Goal: Information Seeking & Learning: Learn about a topic

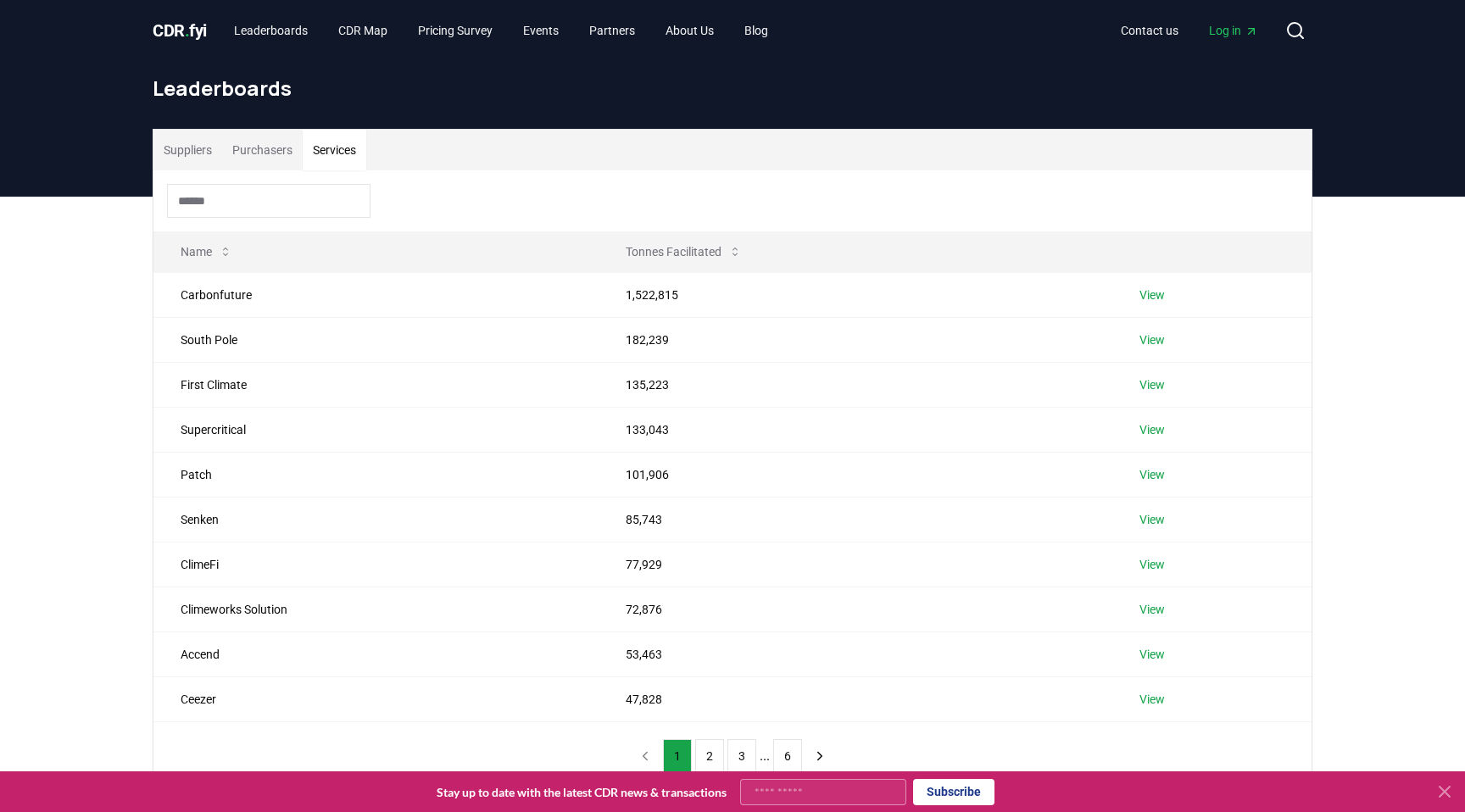
scroll to position [59, 0]
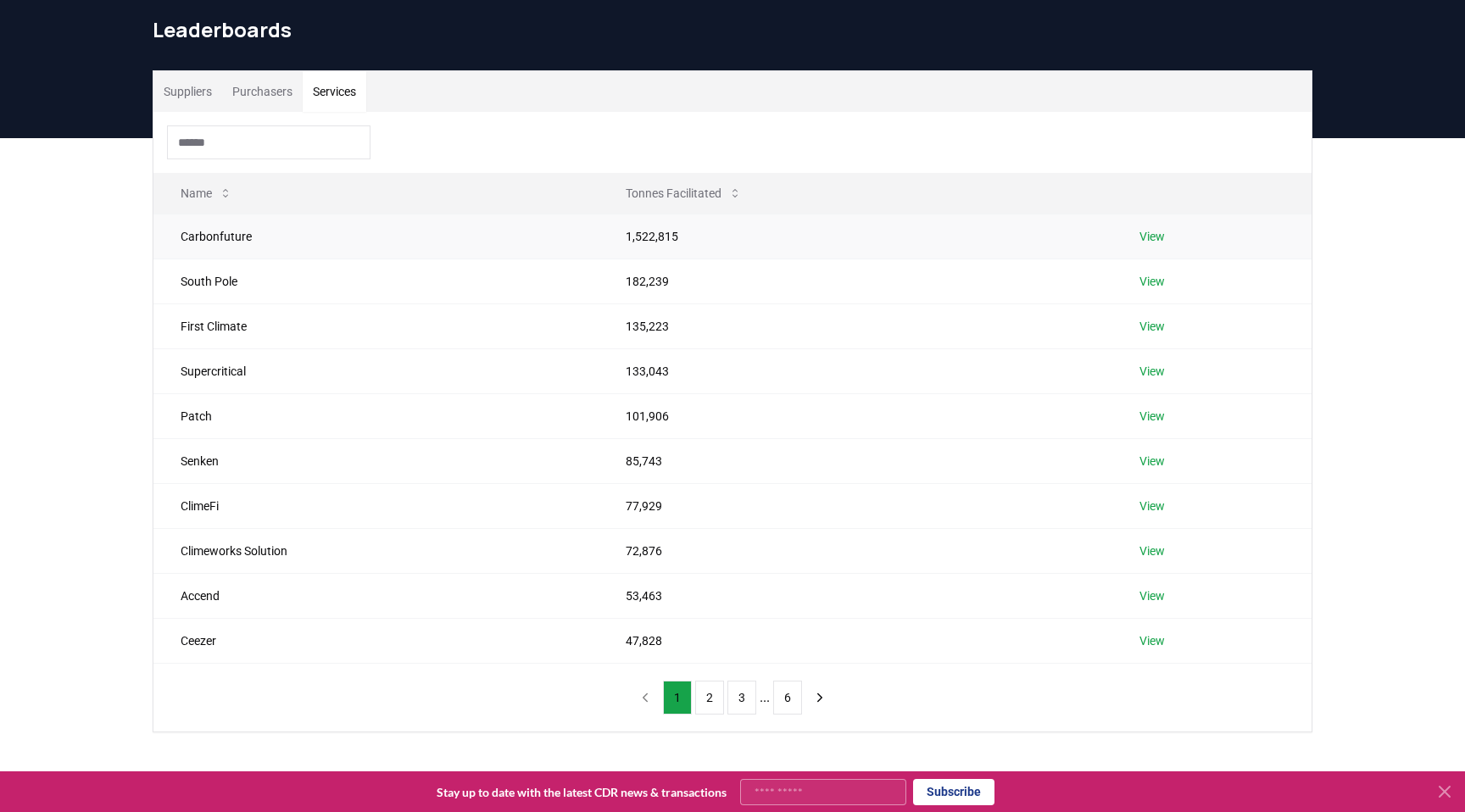
click at [1156, 228] on link "View" at bounding box center [1152, 236] width 25 height 17
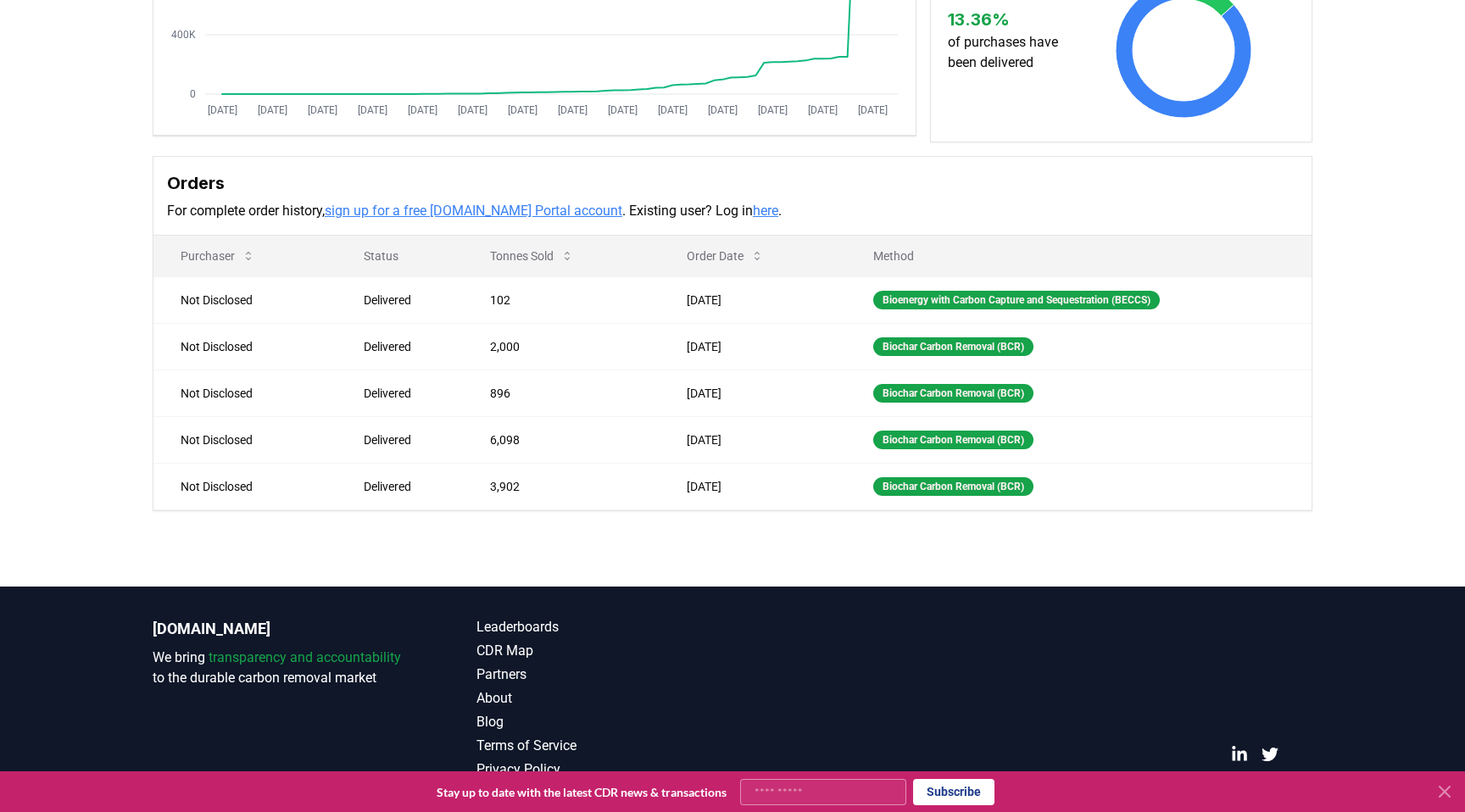
scroll to position [357, 0]
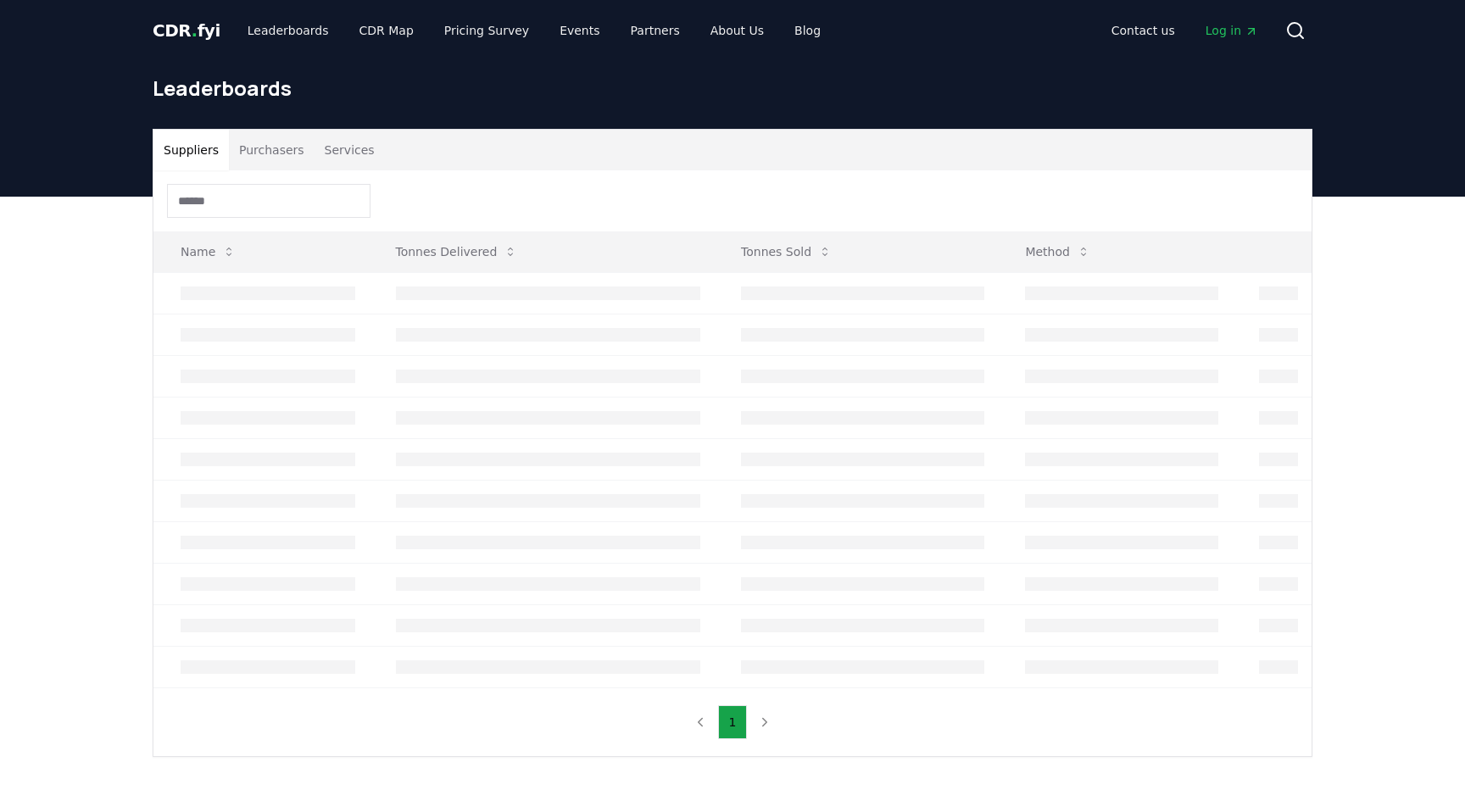
scroll to position [59, 0]
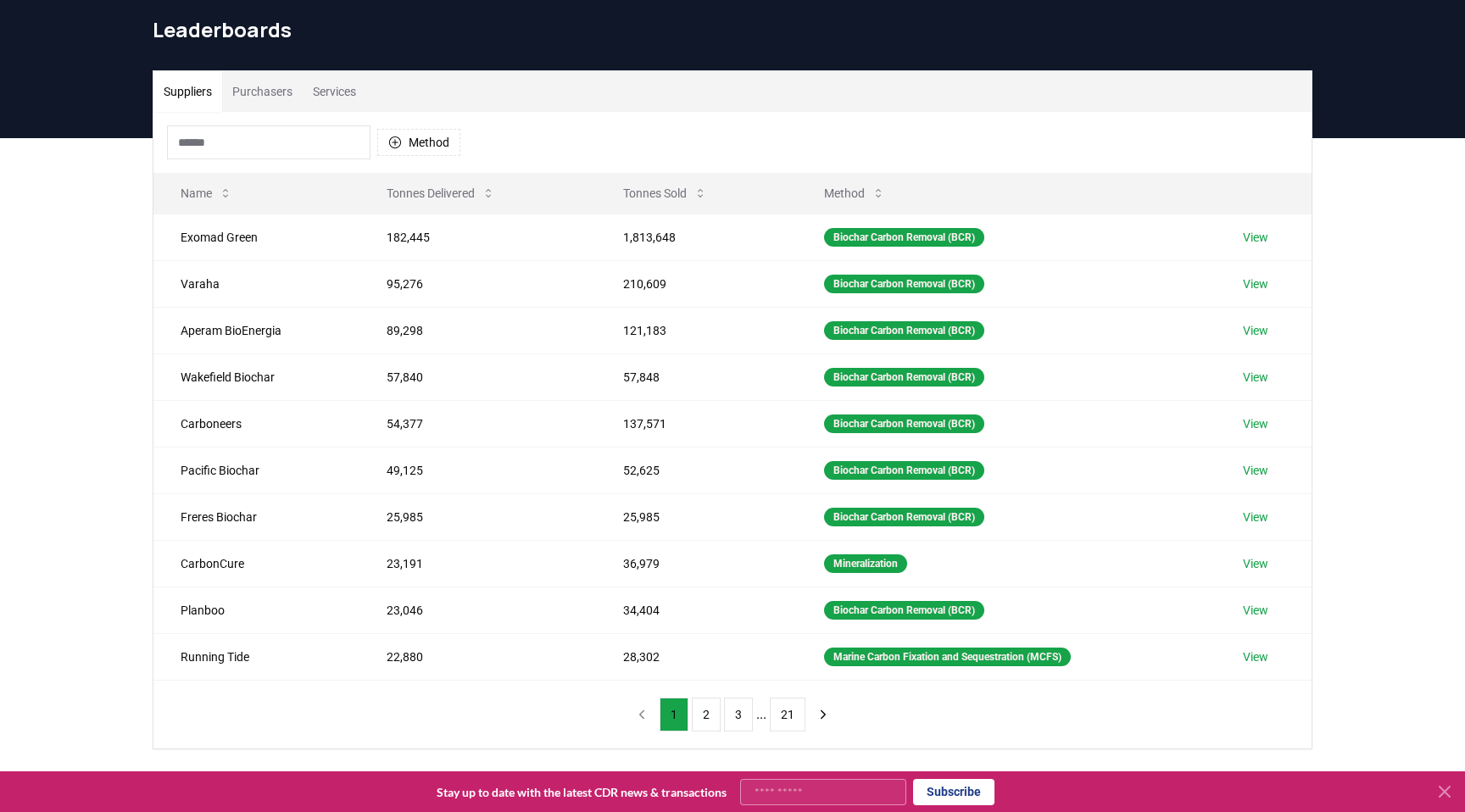
click at [329, 91] on button "Services" at bounding box center [334, 91] width 64 height 41
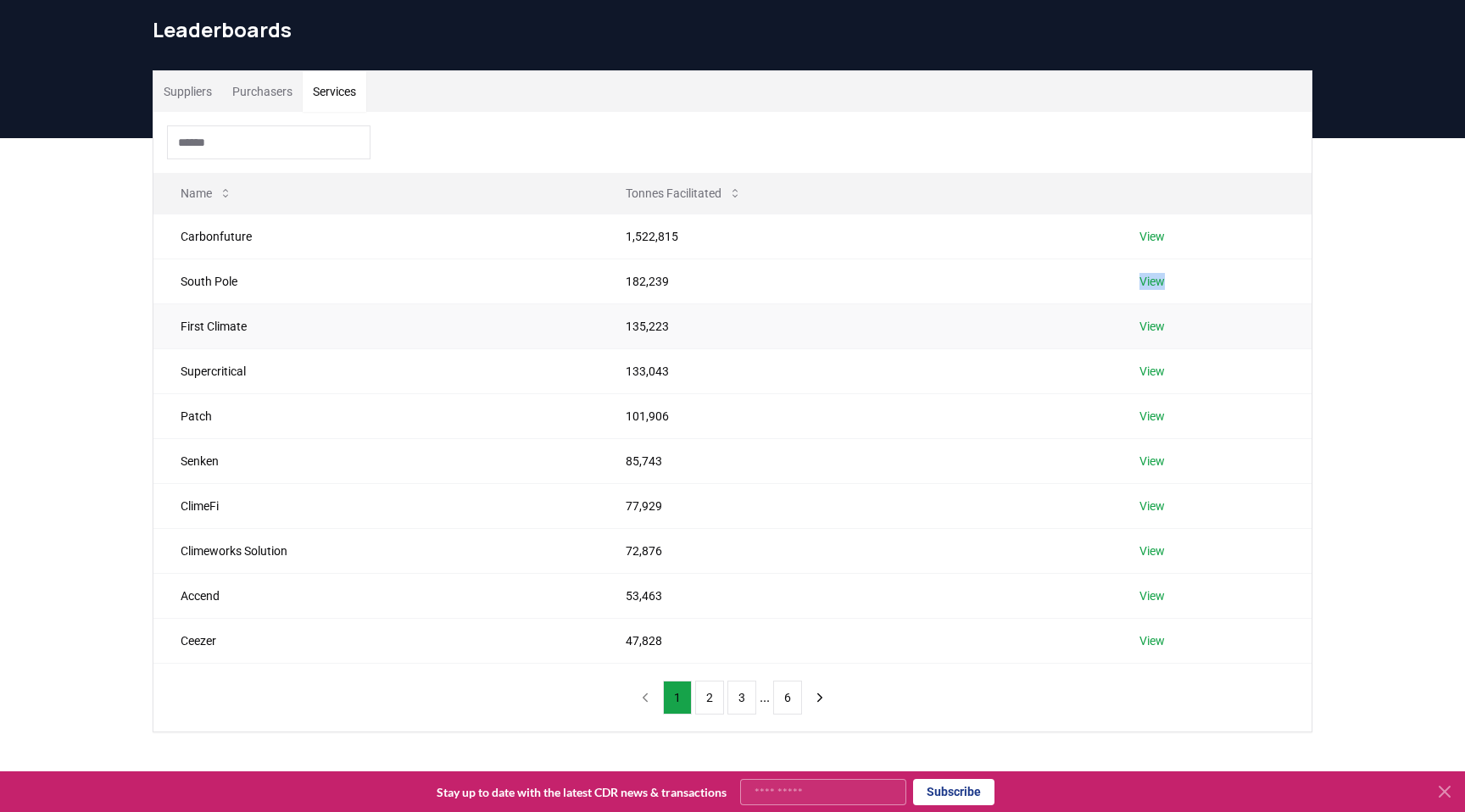
click at [935, 339] on td "135,223" at bounding box center [856, 326] width 514 height 45
click at [710, 704] on button "2" at bounding box center [710, 698] width 29 height 34
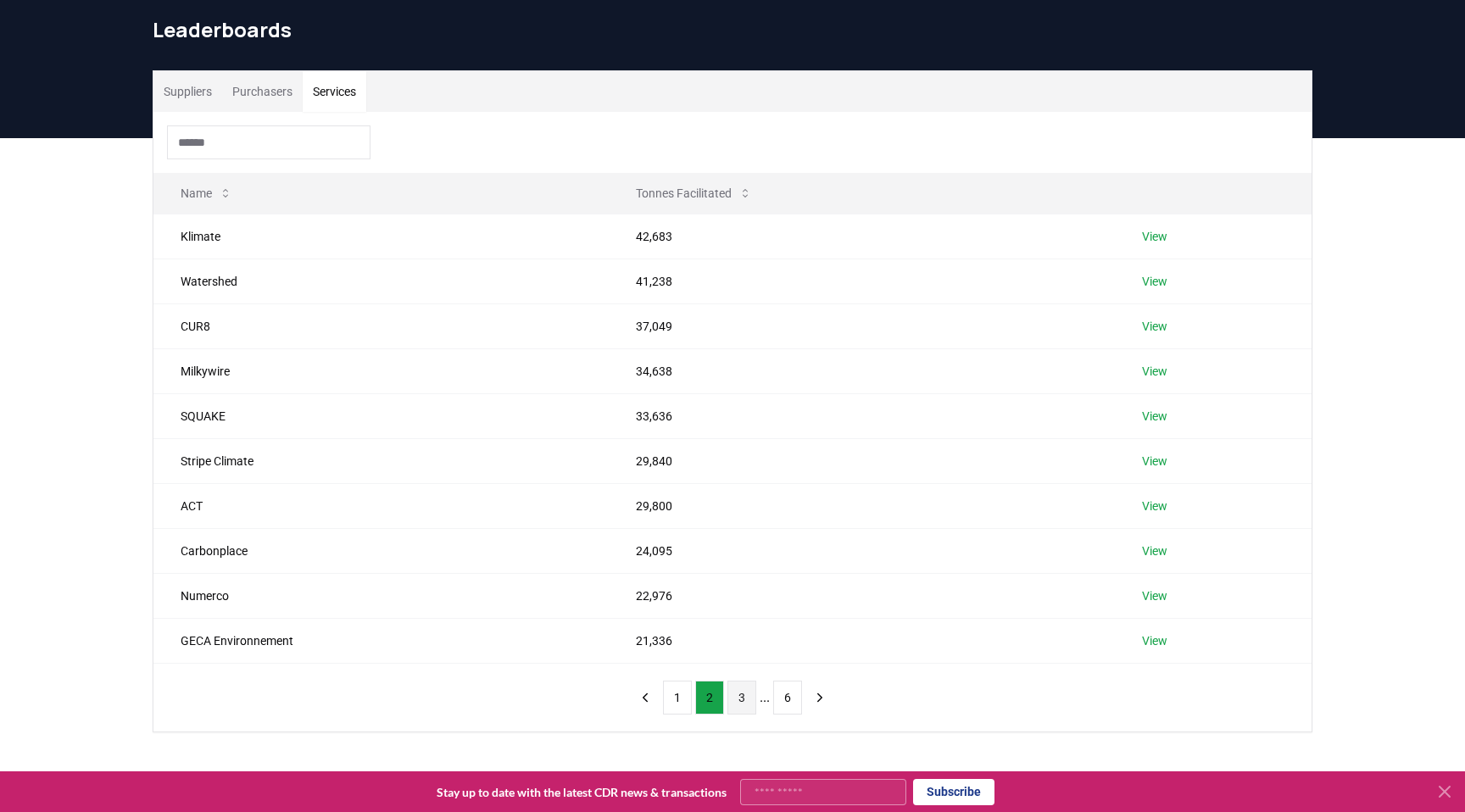
click at [742, 693] on button "3" at bounding box center [742, 698] width 29 height 34
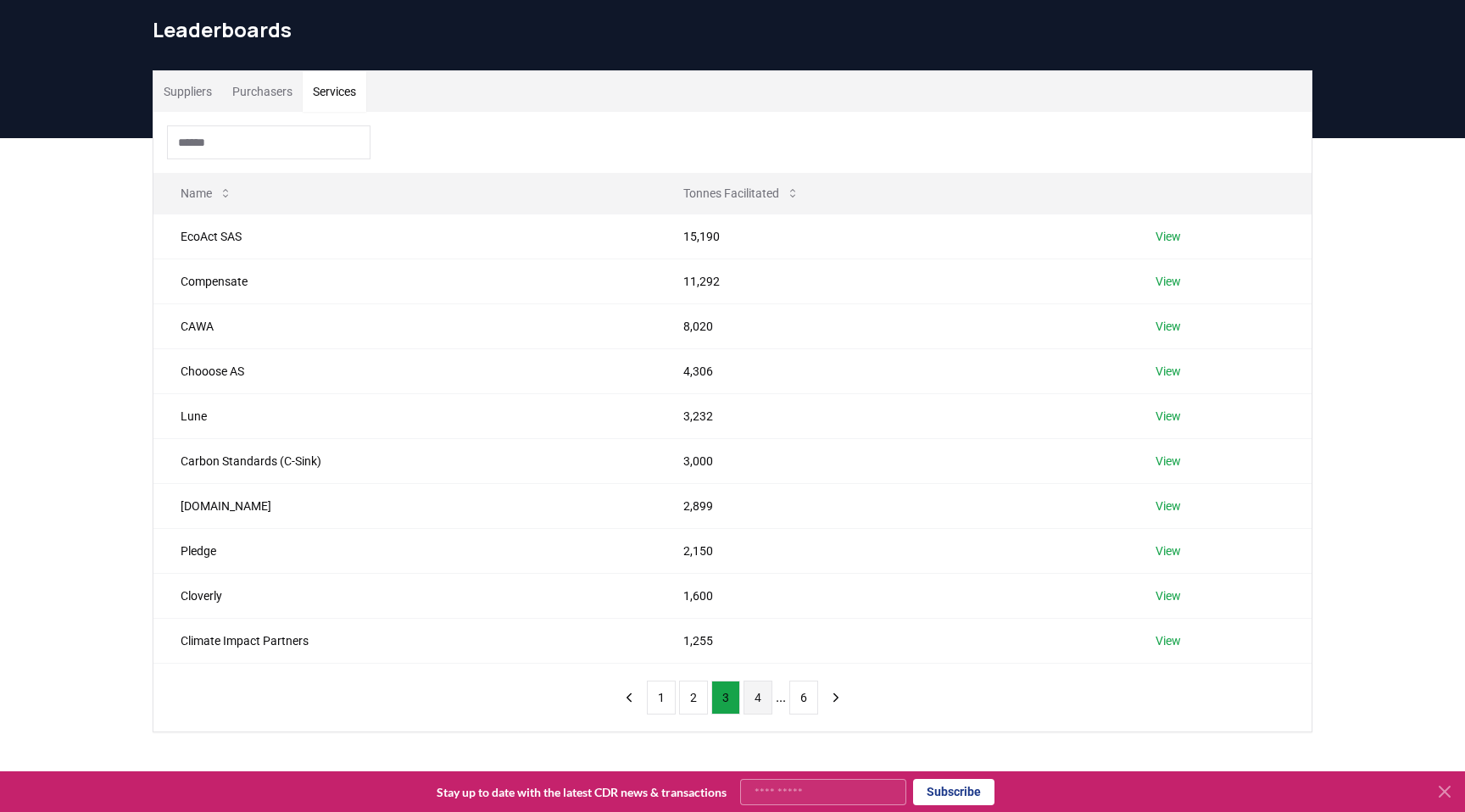
click at [750, 692] on button "4" at bounding box center [758, 698] width 29 height 34
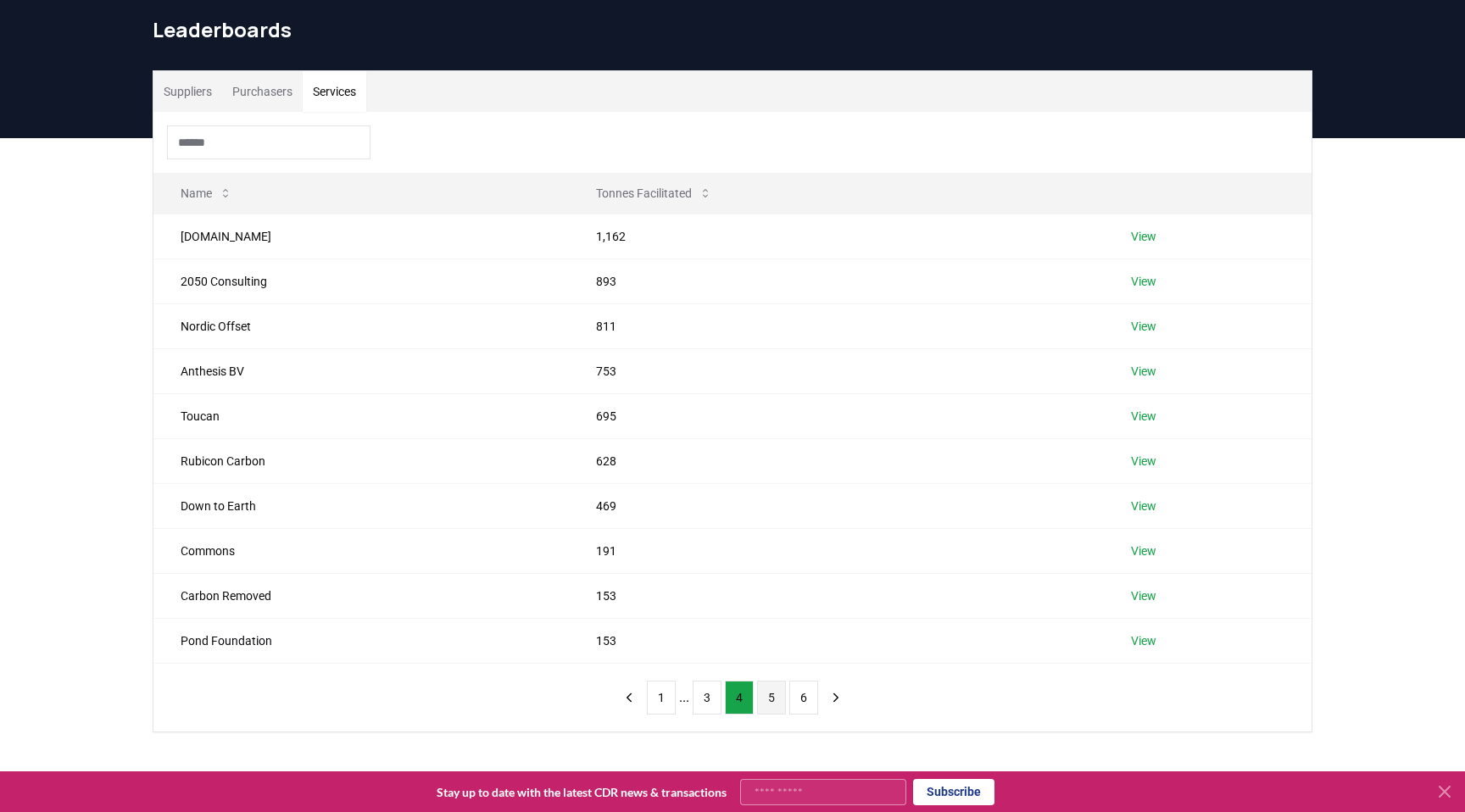
click at [768, 700] on button "5" at bounding box center [772, 698] width 29 height 34
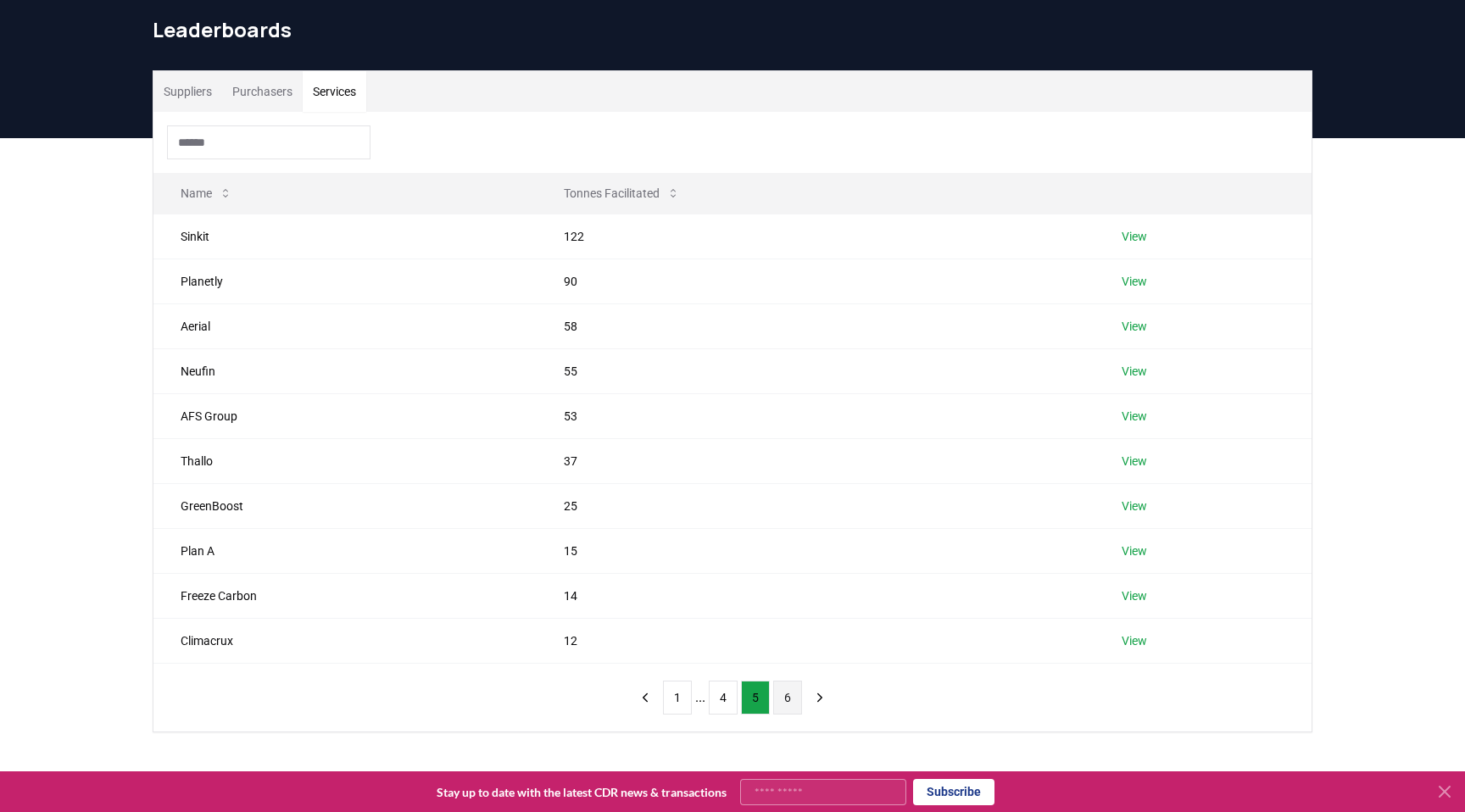
click at [780, 699] on button "6" at bounding box center [788, 698] width 29 height 34
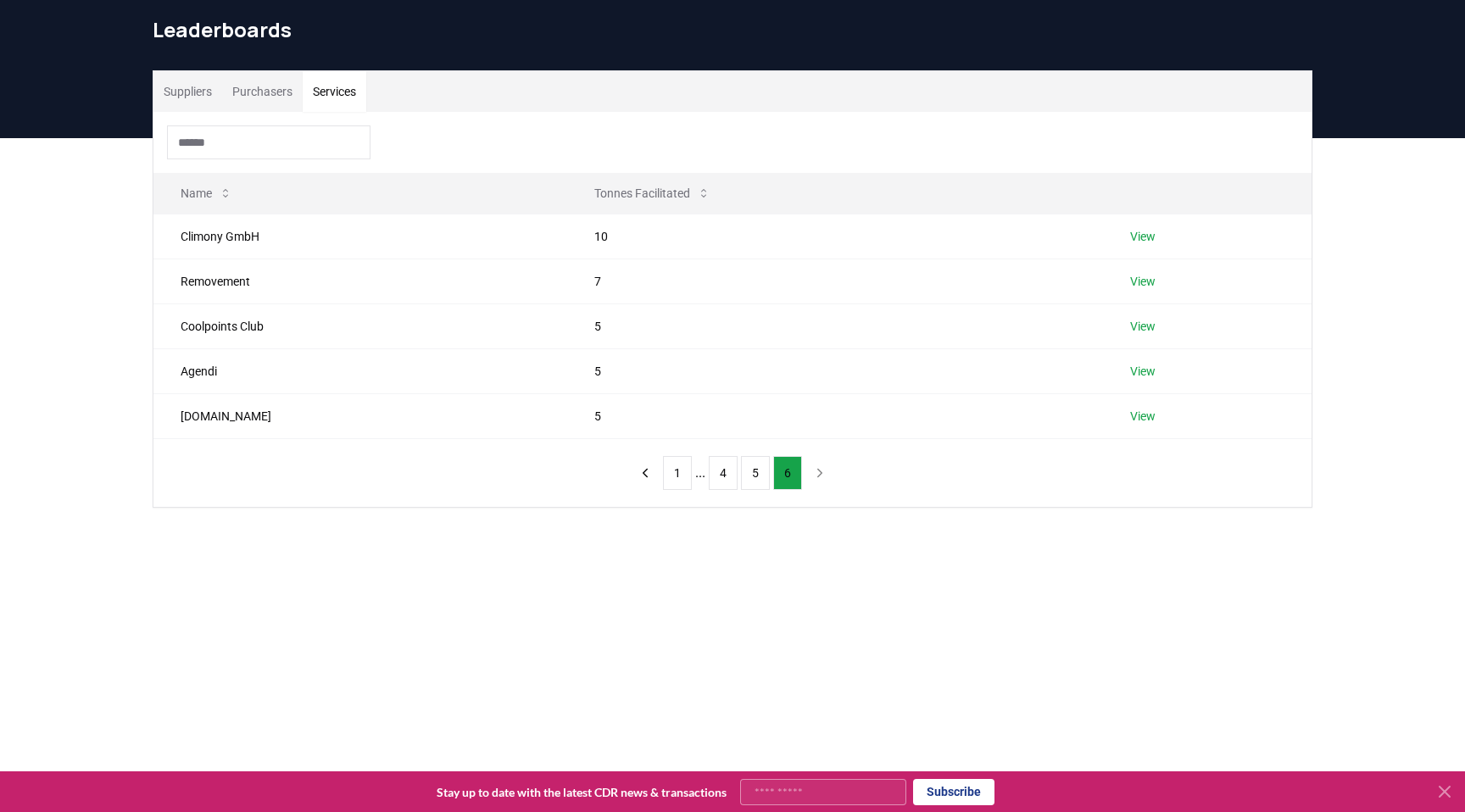
click at [713, 620] on main "Suppliers Purchasers Services Name Tonnes Facilitated Climony GmbH 10 View Remo…" at bounding box center [732, 543] width 1465 height 812
click at [502, 548] on div "Suppliers Purchasers Services Name Tonnes Facilitated Climony GmbH 10 View Remo…" at bounding box center [732, 356] width 1465 height 437
click at [274, 104] on button "Purchasers" at bounding box center [261, 91] width 80 height 41
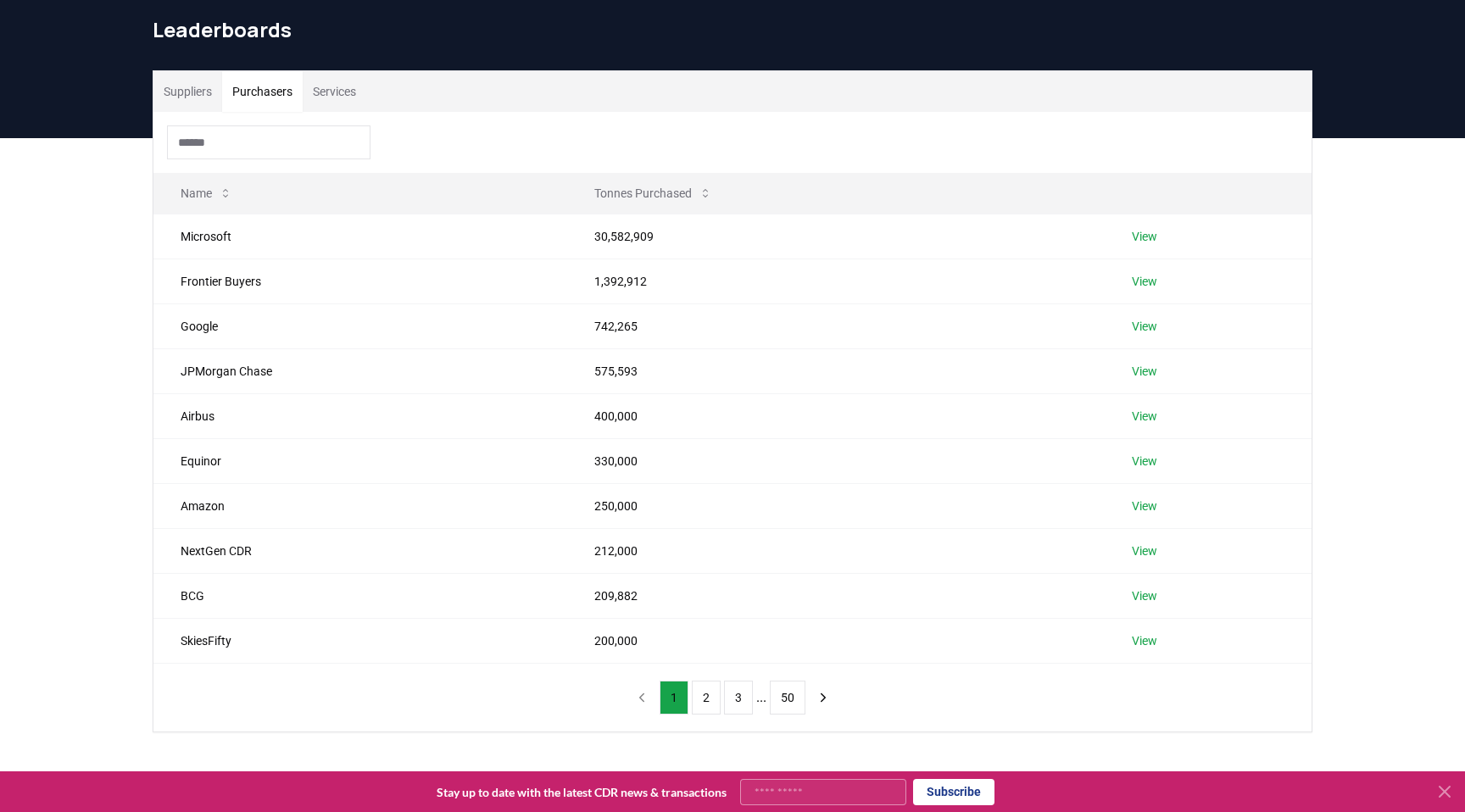
click at [211, 87] on button "Suppliers" at bounding box center [188, 91] width 69 height 41
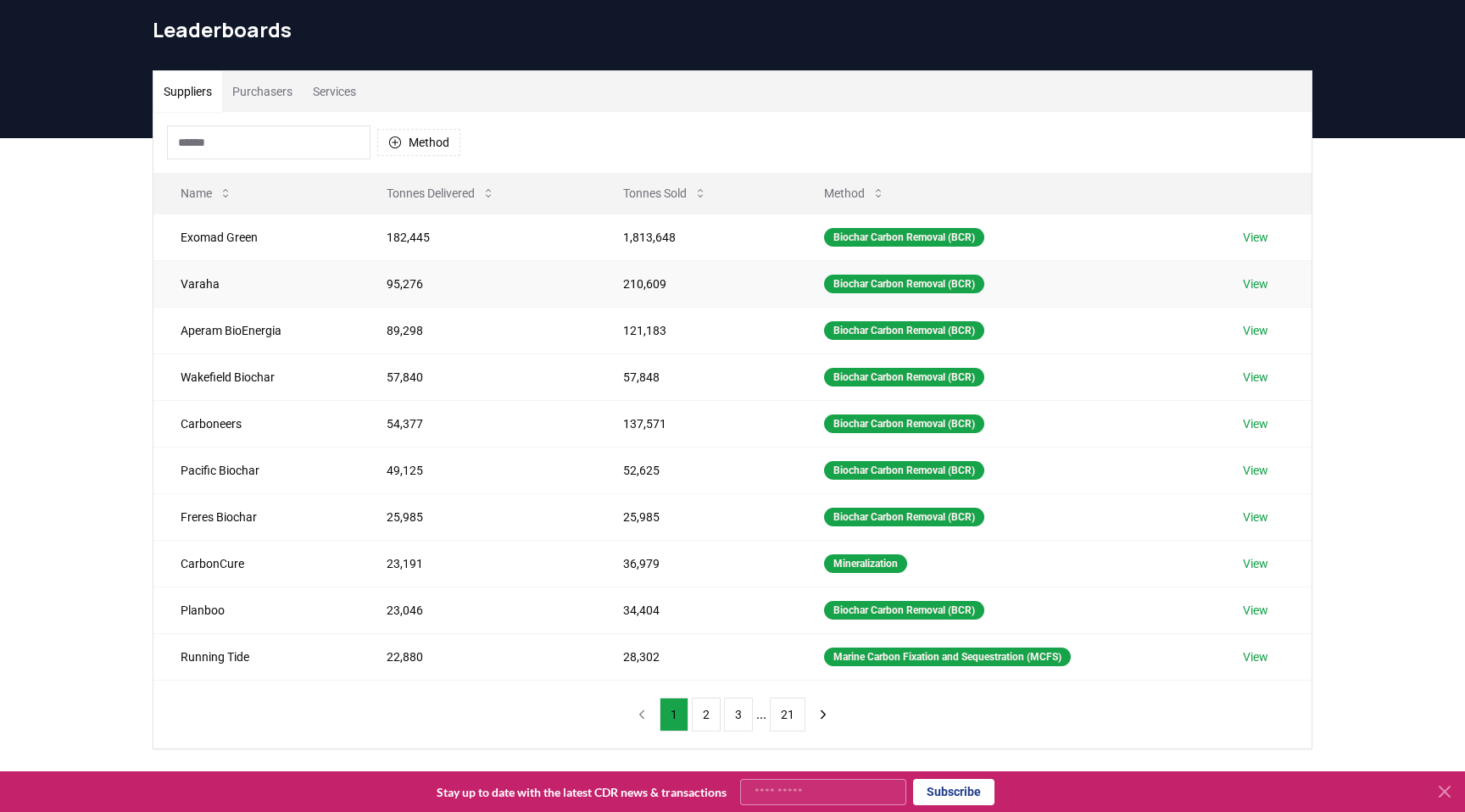
click at [388, 280] on td "95,276" at bounding box center [478, 284] width 236 height 47
click at [610, 285] on td "210,609" at bounding box center [696, 284] width 201 height 47
click at [719, 309] on td "121,183" at bounding box center [696, 330] width 201 height 47
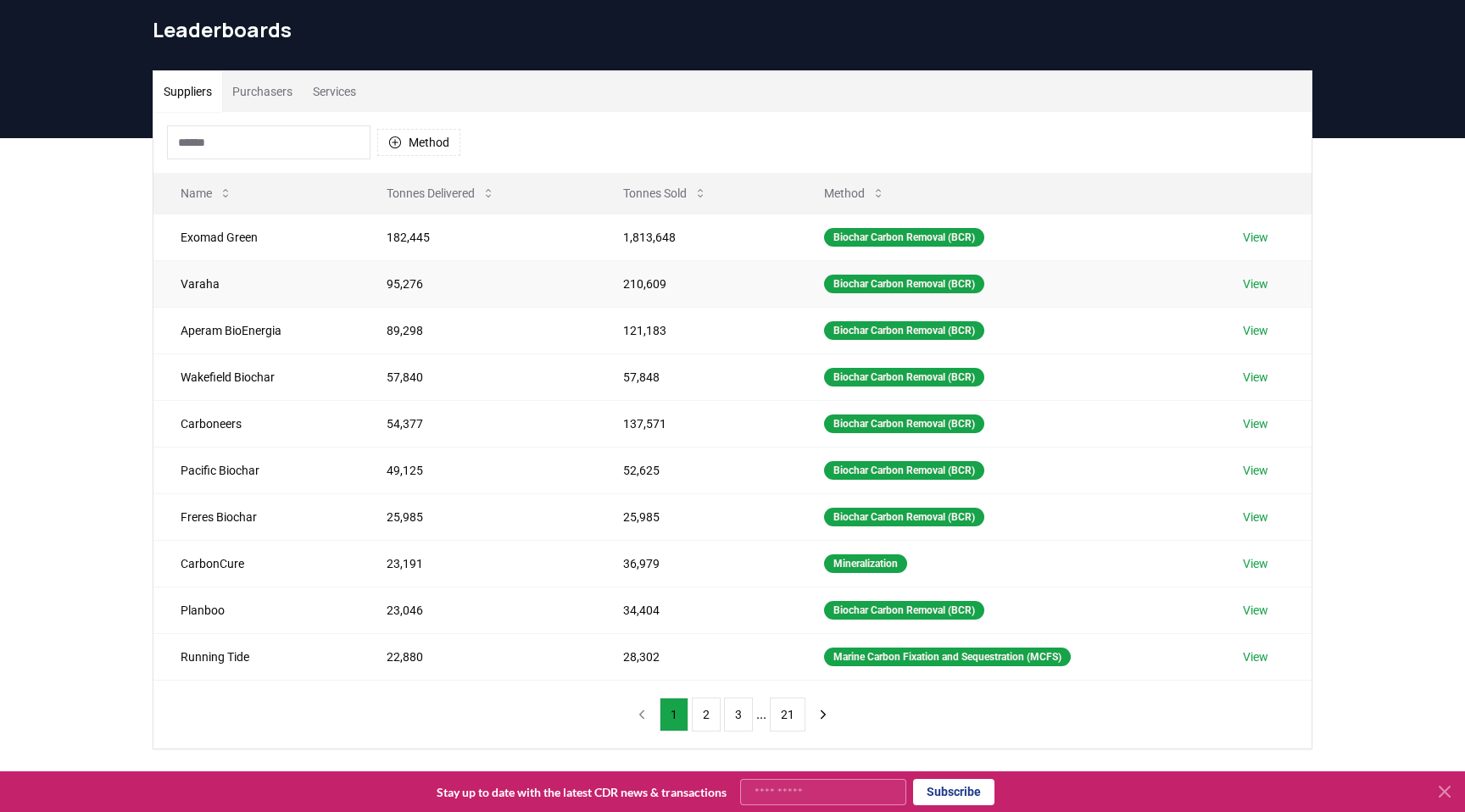
click at [1264, 288] on link "View" at bounding box center [1256, 284] width 25 height 17
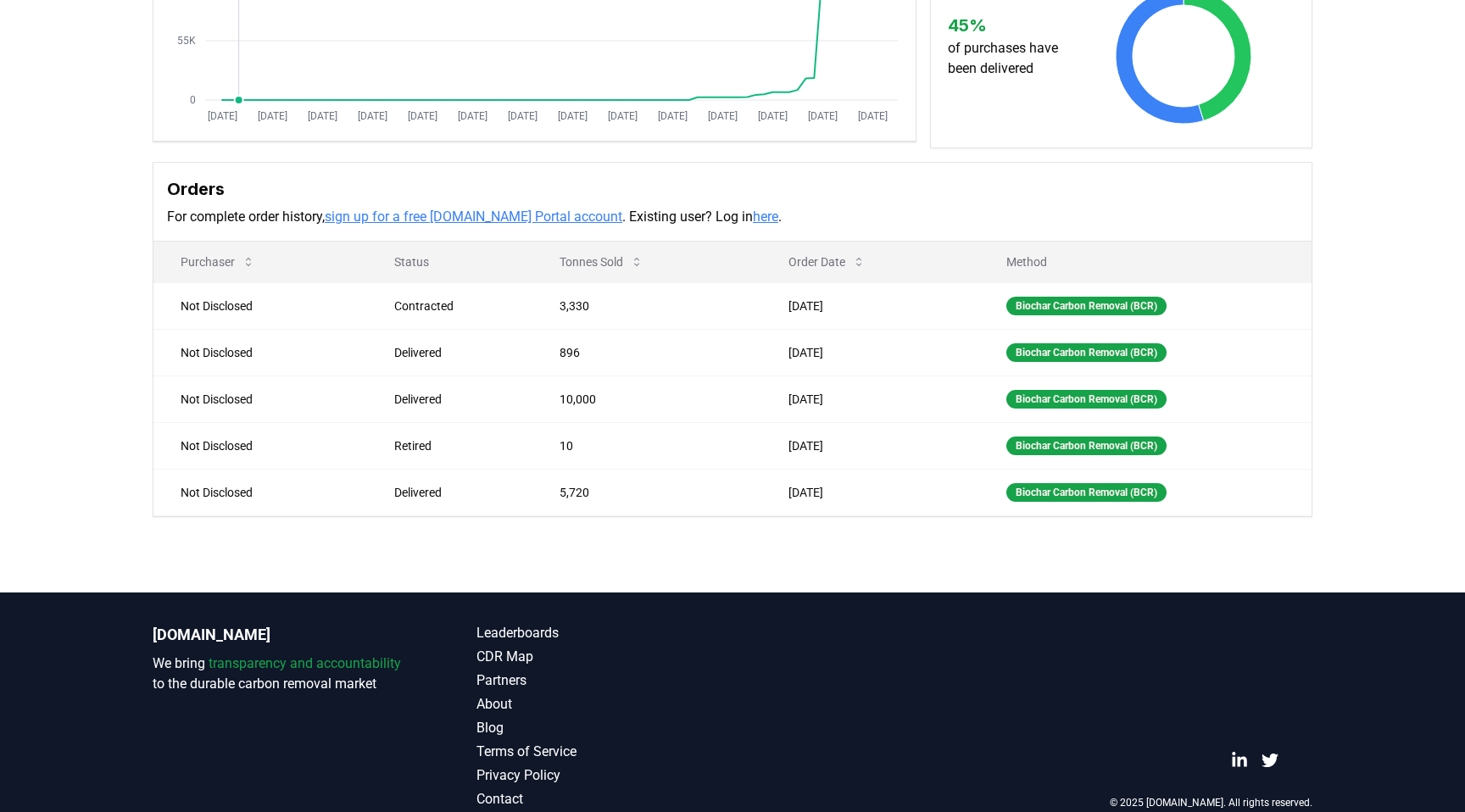
scroll to position [350, 0]
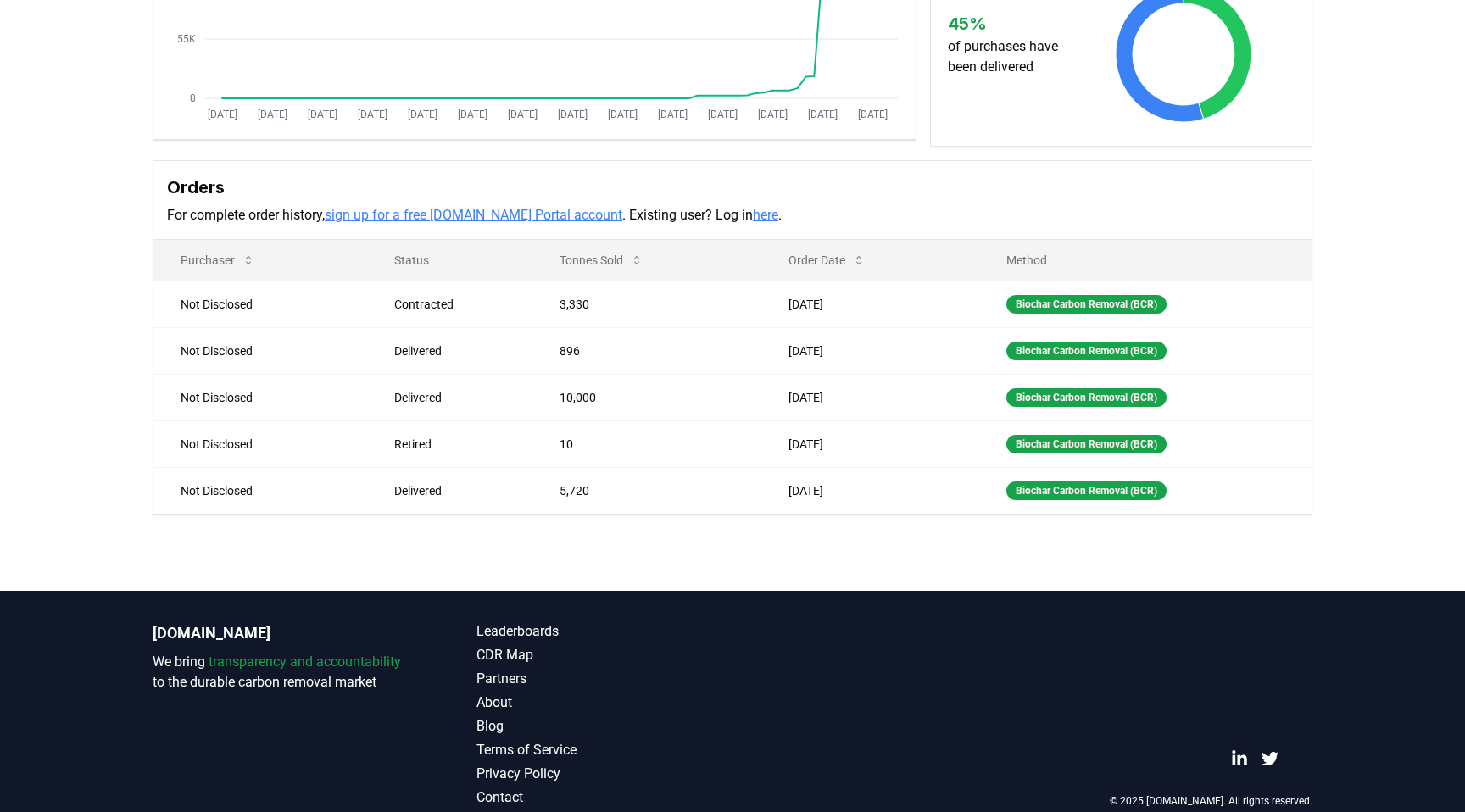
click at [292, 194] on h3 "Orders" at bounding box center [732, 187] width 1131 height 25
click at [370, 210] on link "sign up for a free [DOMAIN_NAME] Portal account" at bounding box center [473, 214] width 298 height 16
